Goal: Navigation & Orientation: Find specific page/section

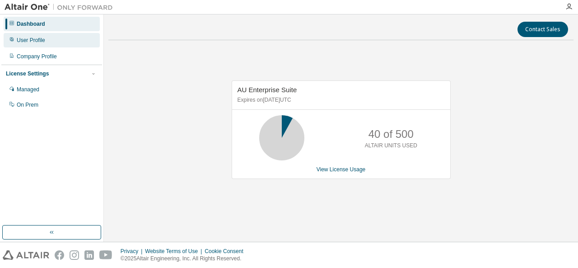
click at [31, 37] on div "User Profile" at bounding box center [31, 40] width 28 height 7
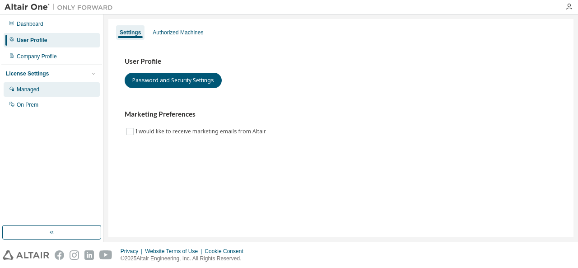
click at [28, 90] on div "Managed" at bounding box center [28, 89] width 23 height 7
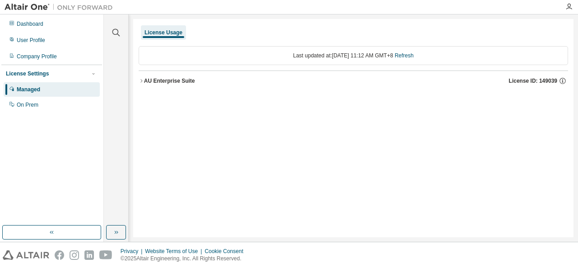
click at [145, 78] on div "AU Enterprise Suite" at bounding box center [169, 80] width 51 height 7
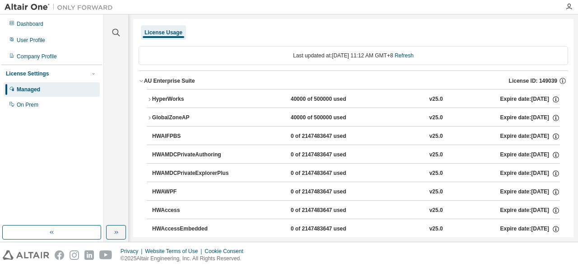
click at [144, 78] on icon "button" at bounding box center [141, 80] width 5 height 5
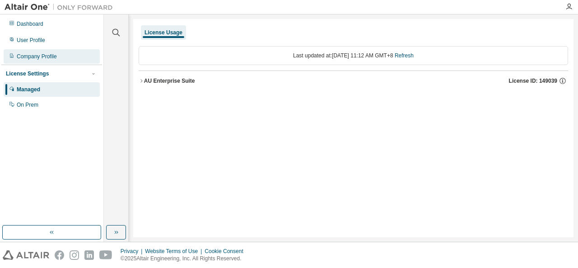
click at [37, 55] on div "Company Profile" at bounding box center [37, 56] width 40 height 7
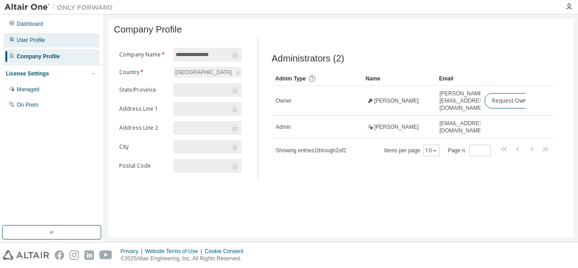
click at [28, 42] on div "User Profile" at bounding box center [31, 40] width 28 height 7
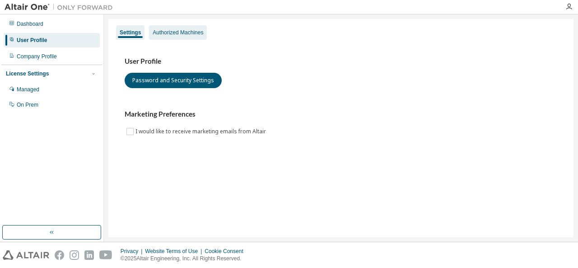
click at [173, 32] on div "Authorized Machines" at bounding box center [178, 32] width 51 height 7
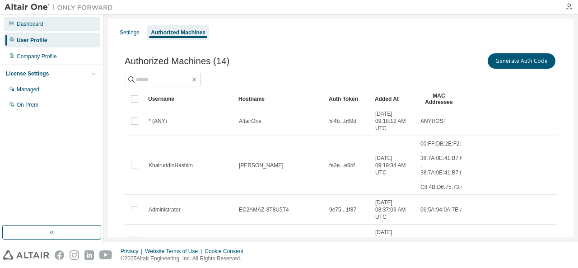
click at [31, 23] on div "Dashboard" at bounding box center [30, 23] width 27 height 7
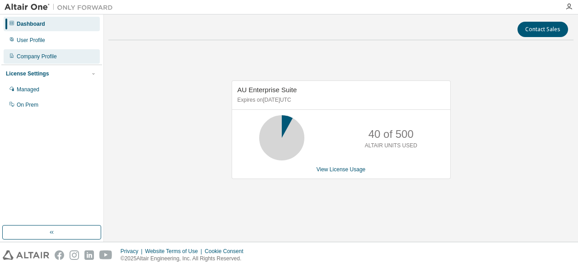
click at [41, 57] on div "Company Profile" at bounding box center [37, 56] width 40 height 7
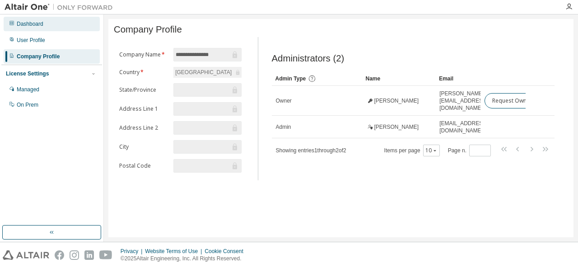
click at [29, 26] on div "Dashboard" at bounding box center [30, 23] width 27 height 7
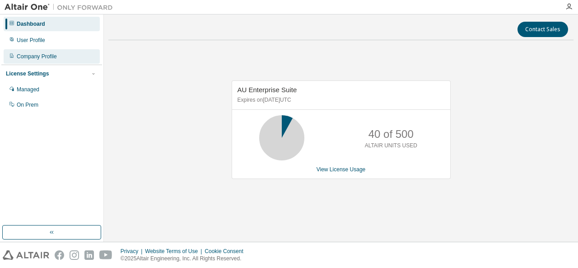
click at [57, 53] on div "Company Profile" at bounding box center [52, 56] width 96 height 14
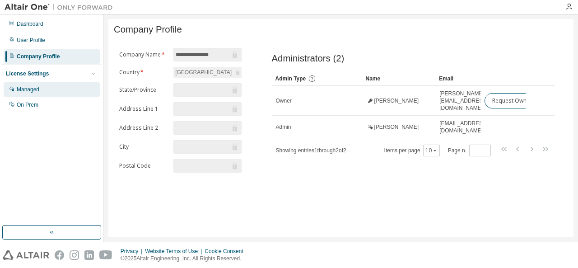
click at [23, 88] on div "Managed" at bounding box center [28, 89] width 23 height 7
